Goal: Navigation & Orientation: Understand site structure

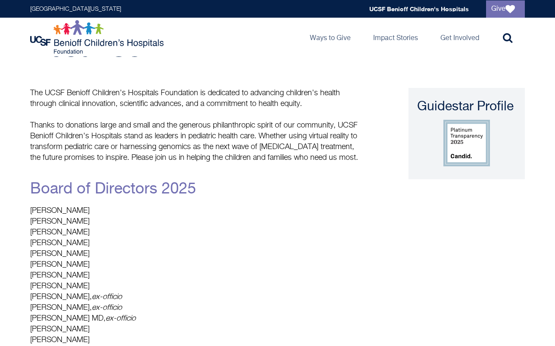
scroll to position [27, 0]
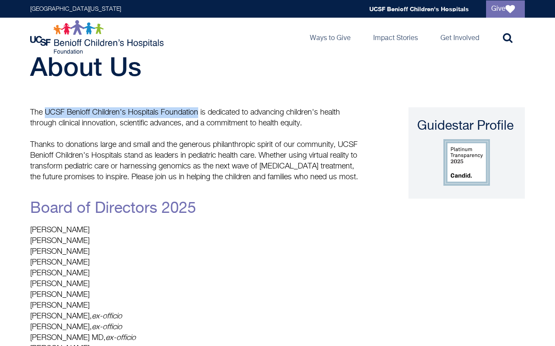
drag, startPoint x: 46, startPoint y: 110, endPoint x: 198, endPoint y: 112, distance: 152.4
click at [198, 112] on p "The UCSF Benioff Children's Hospitals Foundation is dedicated to advancing chil…" at bounding box center [196, 118] width 332 height 22
copy p "UCSF Benioff Children's Hospitals Foundation"
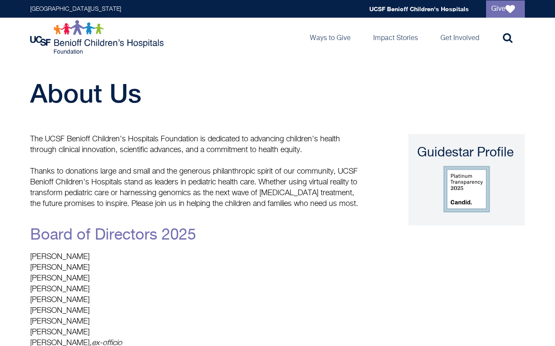
click at [87, 39] on img at bounding box center [98, 37] width 136 height 34
